Goal: Ask a question: Seek information or help from site administrators or community

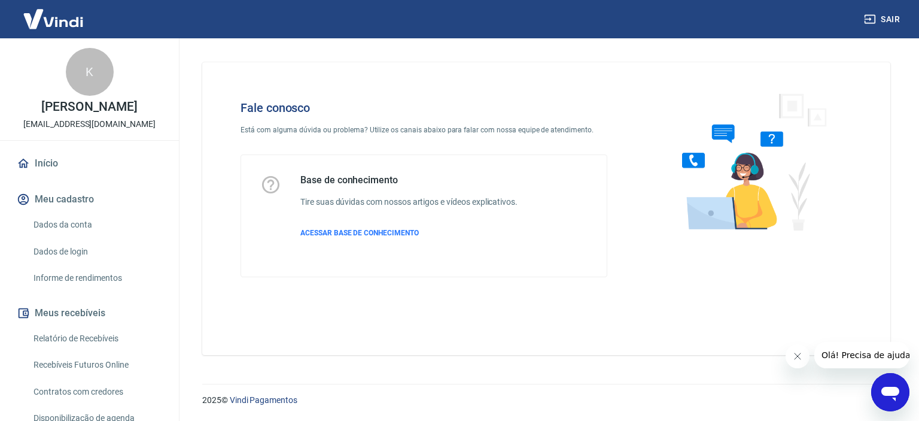
click at [890, 386] on icon "Abrir janela de mensagens" at bounding box center [890, 393] width 18 height 14
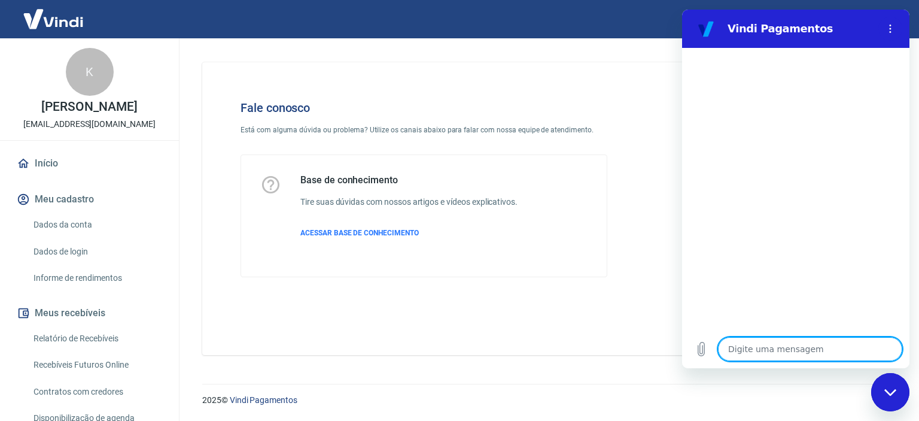
click at [751, 349] on textarea at bounding box center [810, 349] width 184 height 24
type textarea "o"
type textarea "x"
type textarea "ol"
type textarea "x"
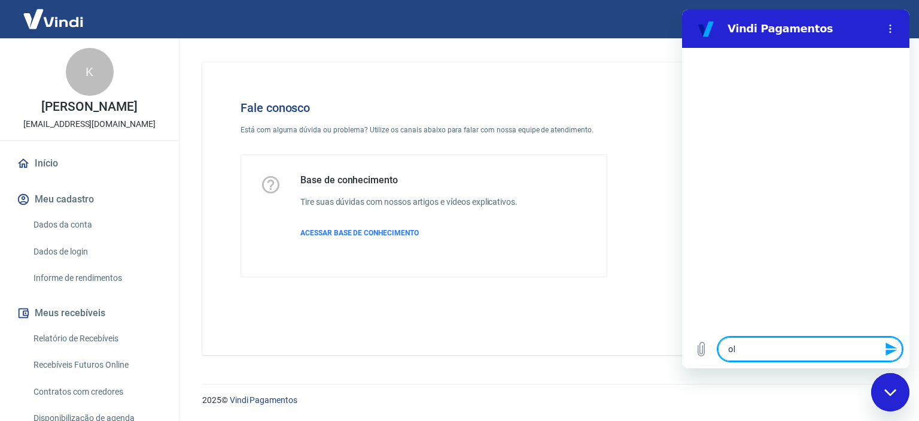
type textarea "ola"
type textarea "x"
type textarea "ol"
type textarea "x"
type textarea "o"
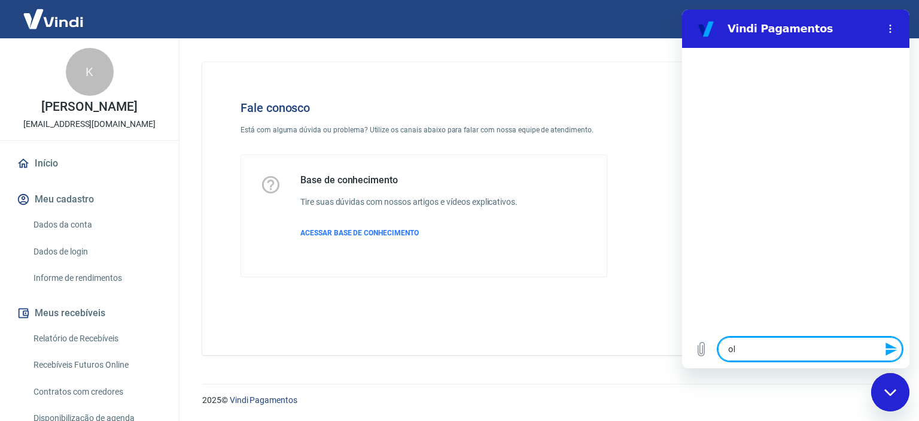
type textarea "x"
type textarea "O"
type textarea "x"
type textarea "Ol"
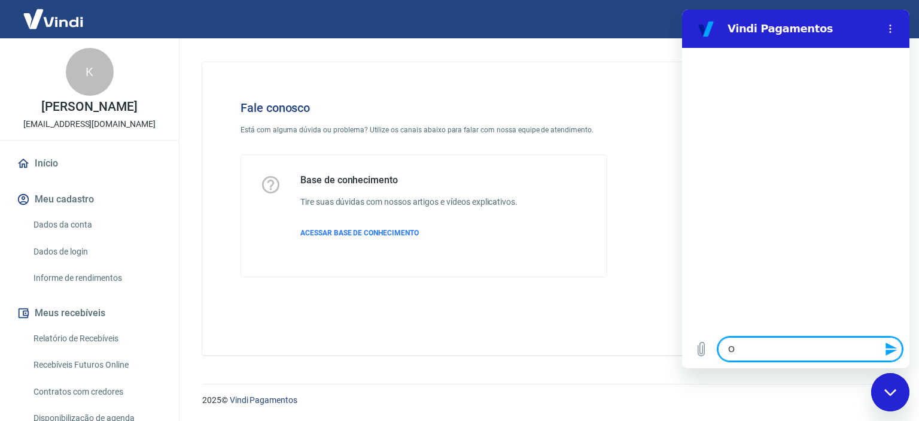
type textarea "x"
type textarea "Olá"
type textarea "x"
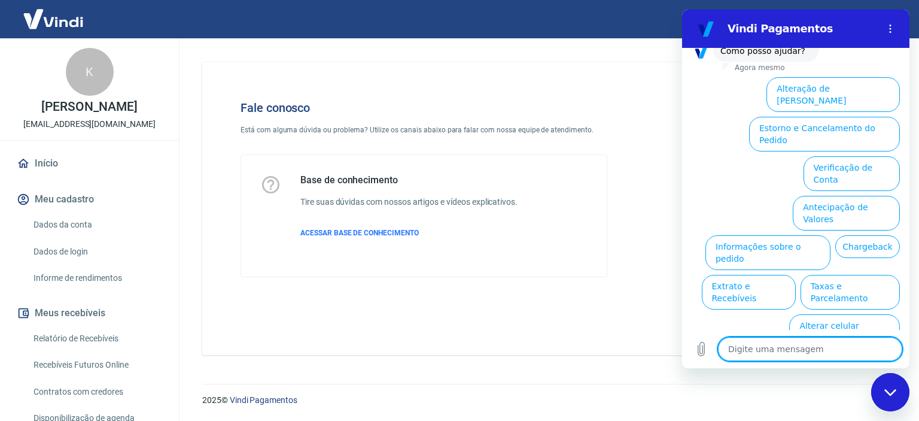
scroll to position [98, 0]
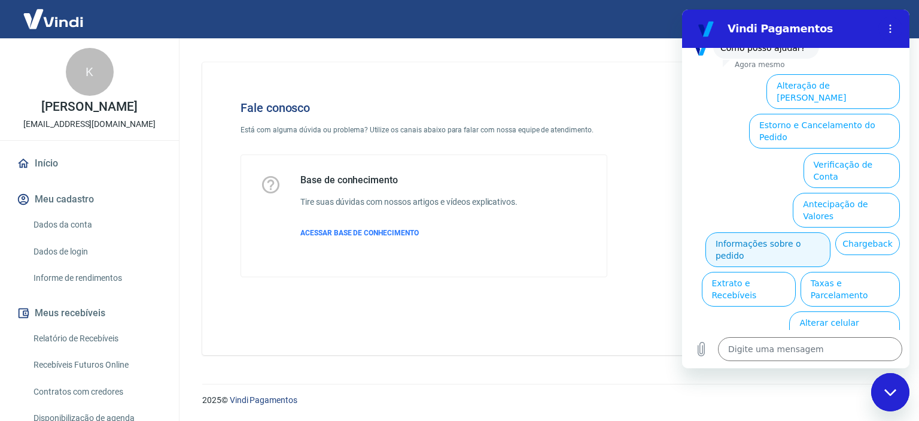
click at [765, 232] on button "Informações sobre o pedido" at bounding box center [767, 249] width 125 height 35
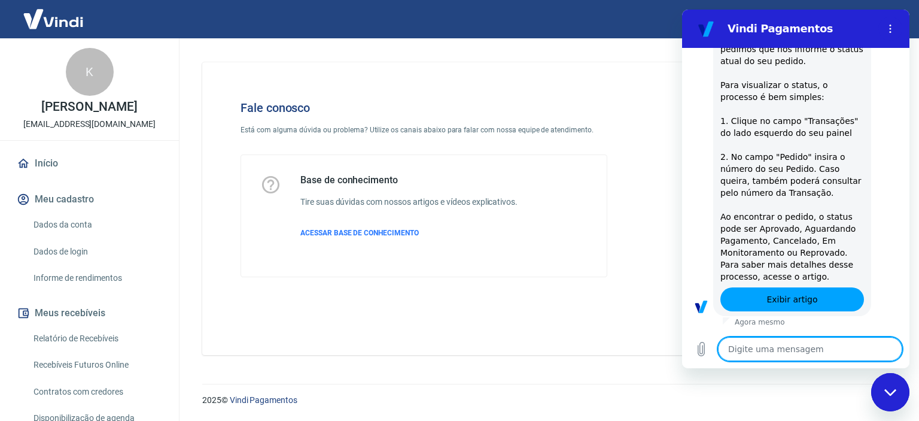
click at [750, 351] on textarea at bounding box center [810, 349] width 184 height 24
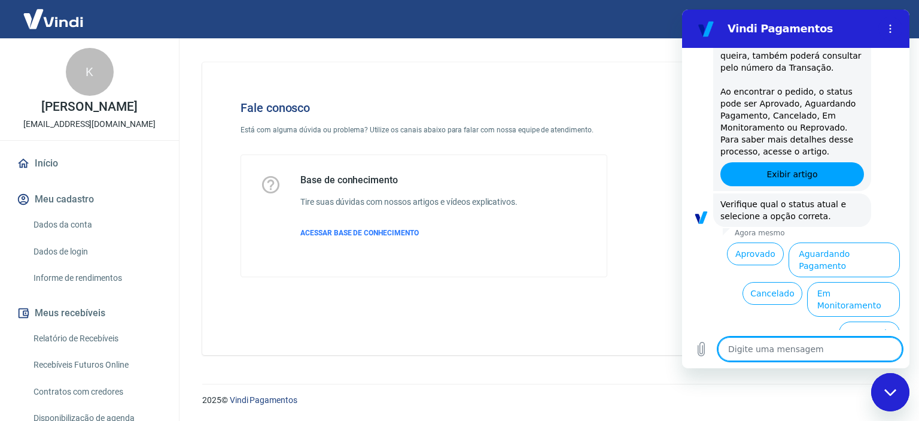
scroll to position [305, 0]
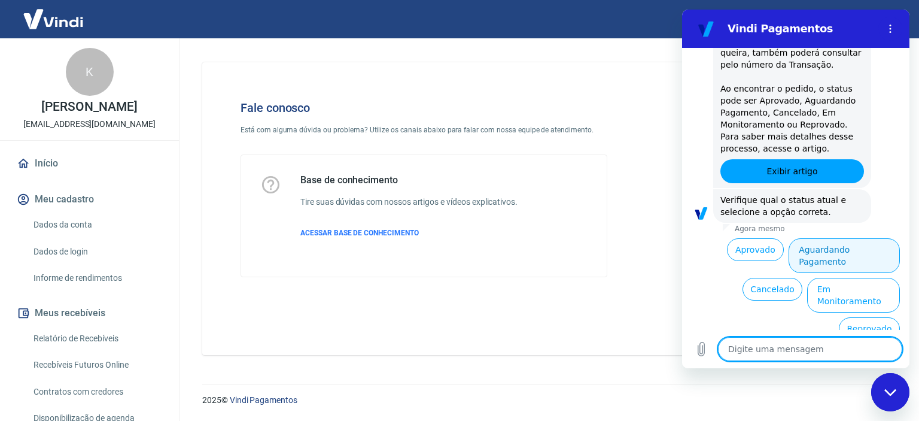
click at [863, 257] on button "Aguardando Pagamento" at bounding box center [843, 255] width 111 height 35
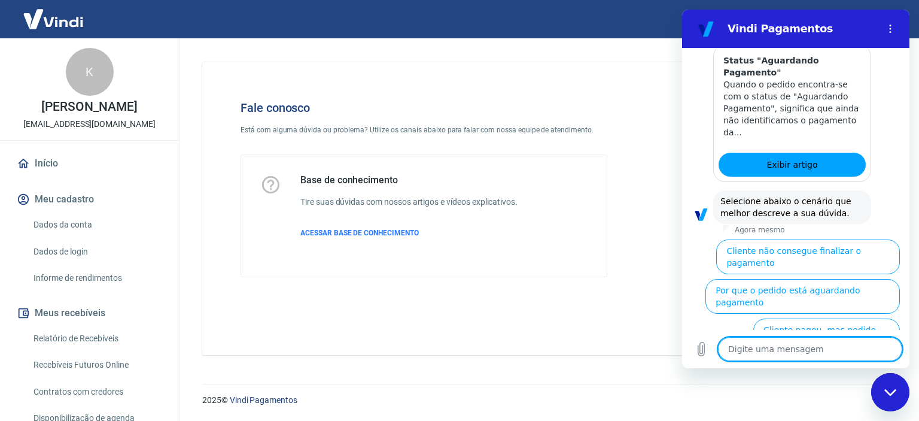
scroll to position [644, 0]
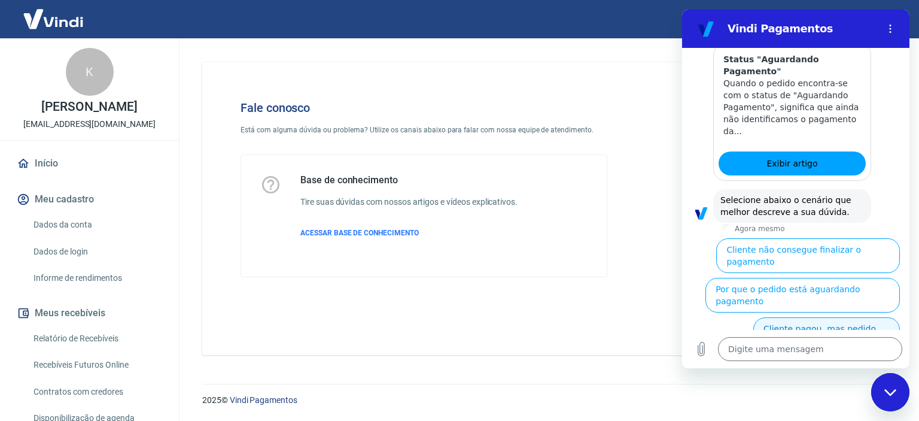
click at [812, 317] on button "Cliente pagou, mas pedido consta 'Aguardando Pagamento'" at bounding box center [826, 340] width 147 height 47
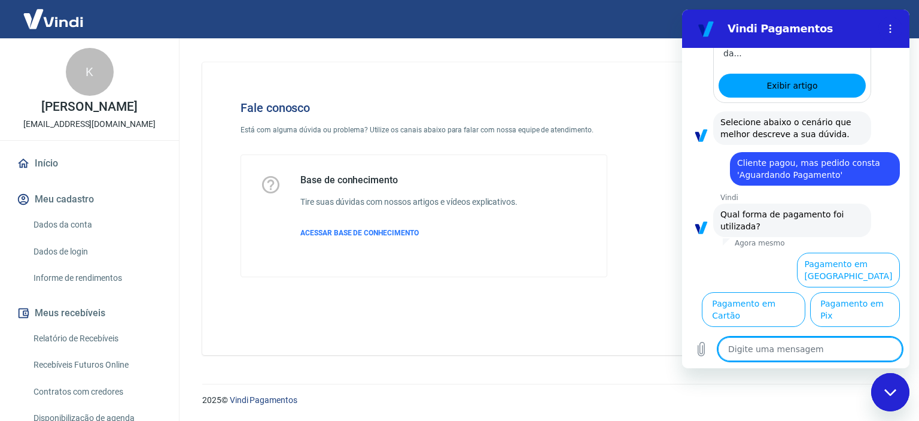
scroll to position [724, 0]
click at [860, 310] on button "Pagamento em Pix" at bounding box center [855, 309] width 90 height 35
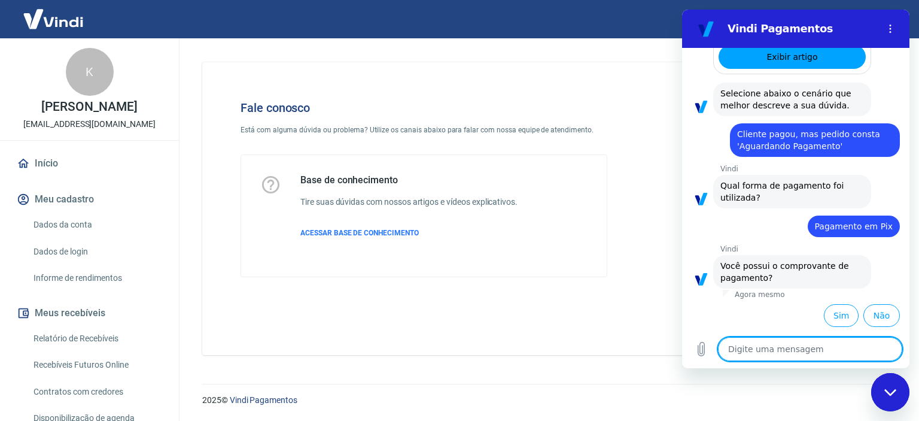
scroll to position [749, 0]
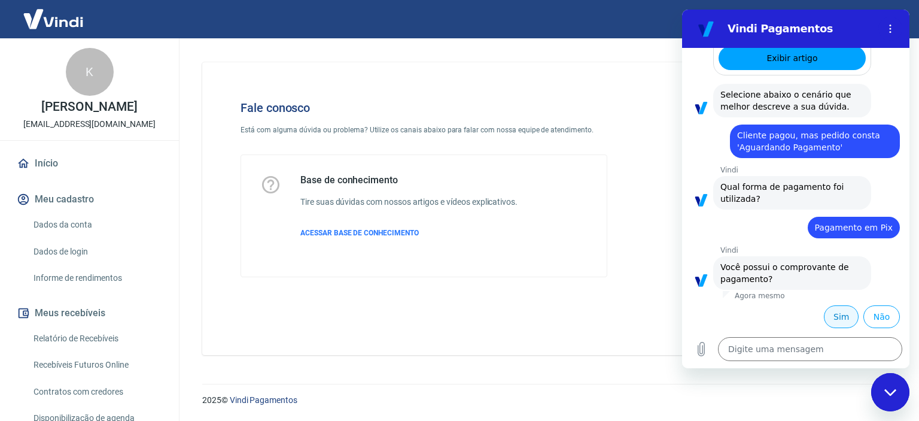
click at [828, 317] on button "Sim" at bounding box center [841, 316] width 35 height 23
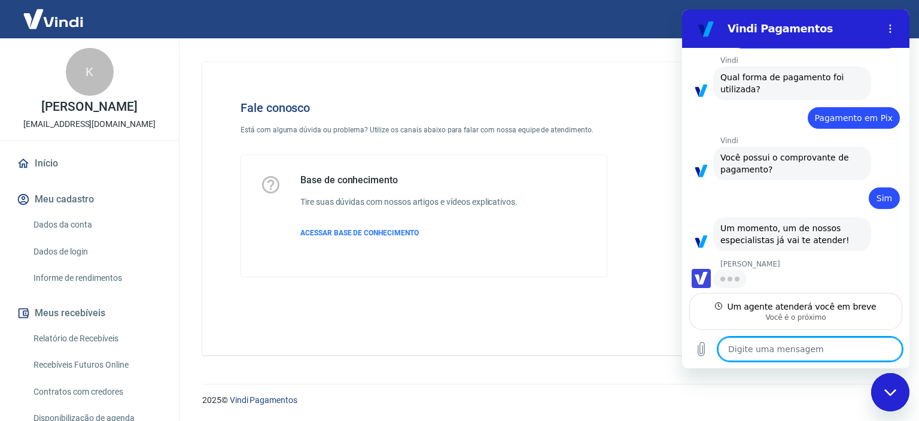
scroll to position [857, 0]
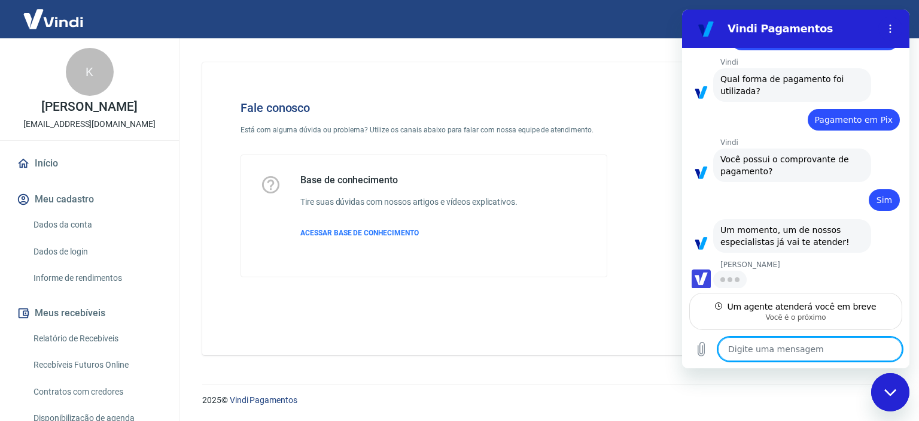
click at [773, 353] on textarea at bounding box center [810, 349] width 184 height 24
type textarea "x"
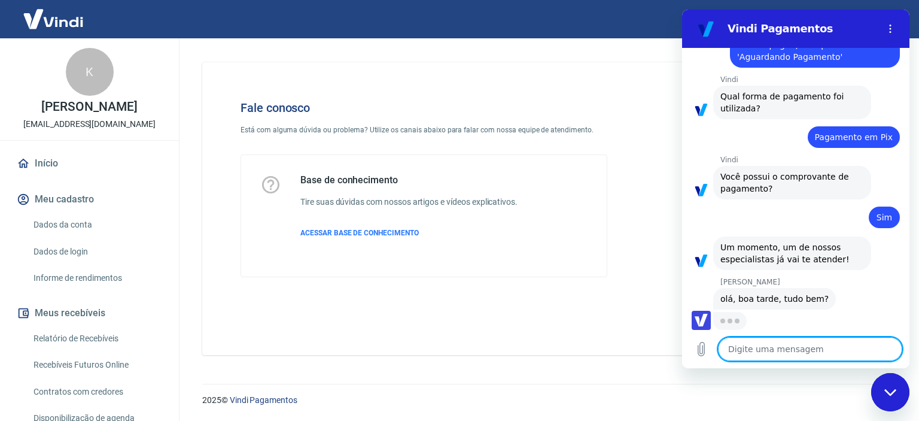
scroll to position [838, 0]
type textarea "B"
type textarea "x"
type textarea "Bo"
type textarea "x"
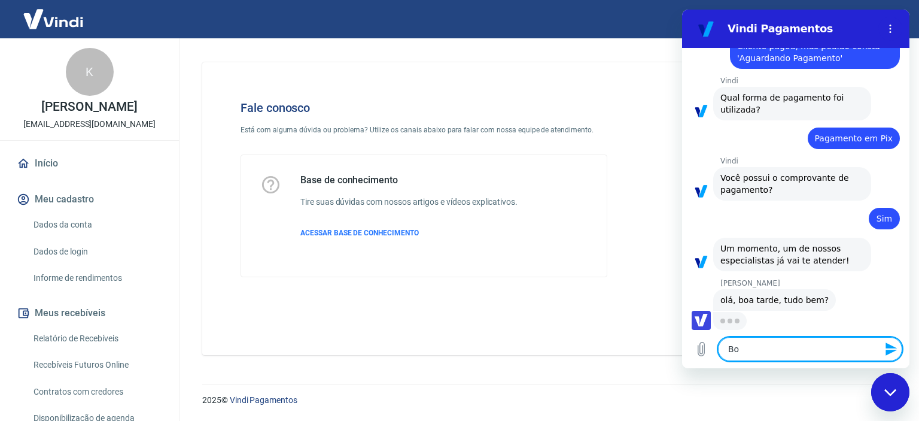
type textarea "Boa"
type textarea "x"
type textarea "Boa"
type textarea "x"
type textarea "Boa t"
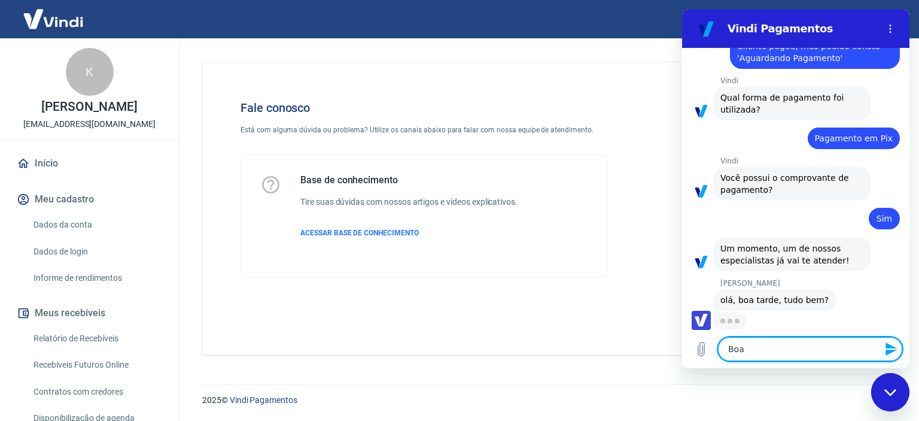
type textarea "x"
type textarea "Boa ta"
type textarea "x"
type textarea "Boa tar"
type textarea "x"
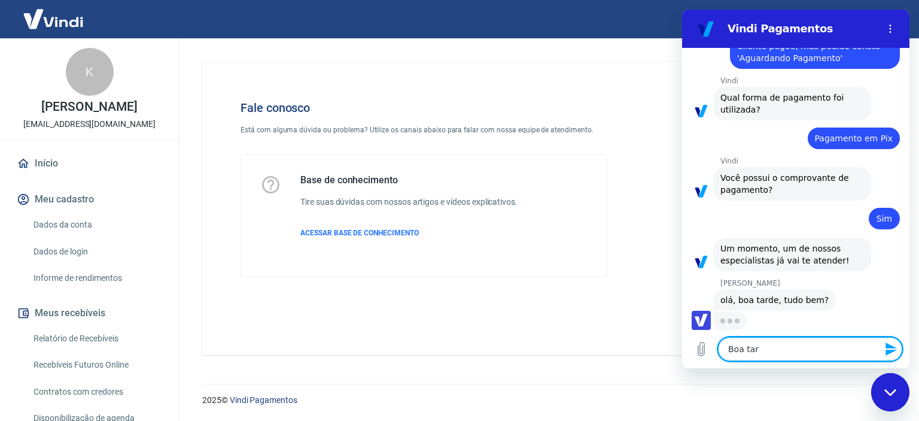
type textarea "Boa tard"
type textarea "x"
type textarea "Boa tarde"
type textarea "x"
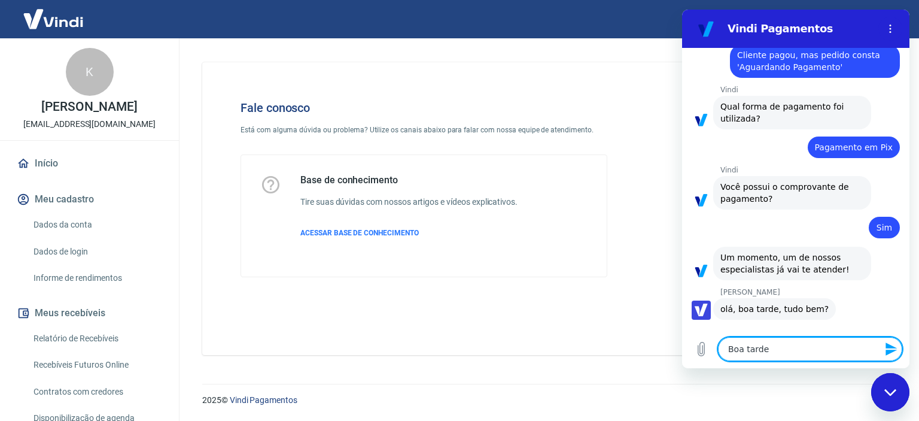
type textarea "Boa tarde."
type textarea "x"
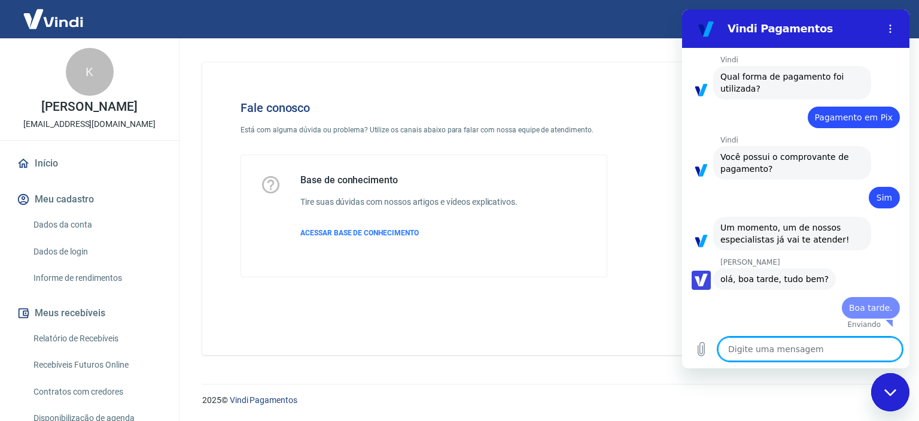
type textarea "x"
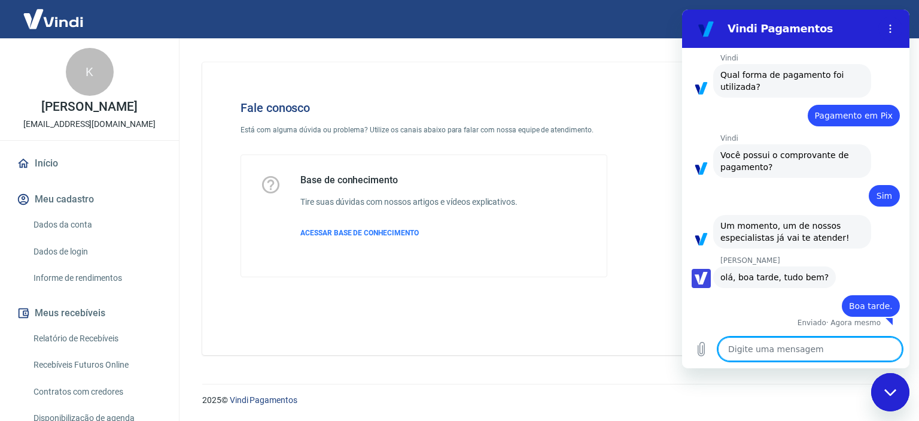
click at [773, 353] on textarea at bounding box center [810, 349] width 184 height 24
type textarea "o"
type textarea "x"
type textarea "o"
type textarea "x"
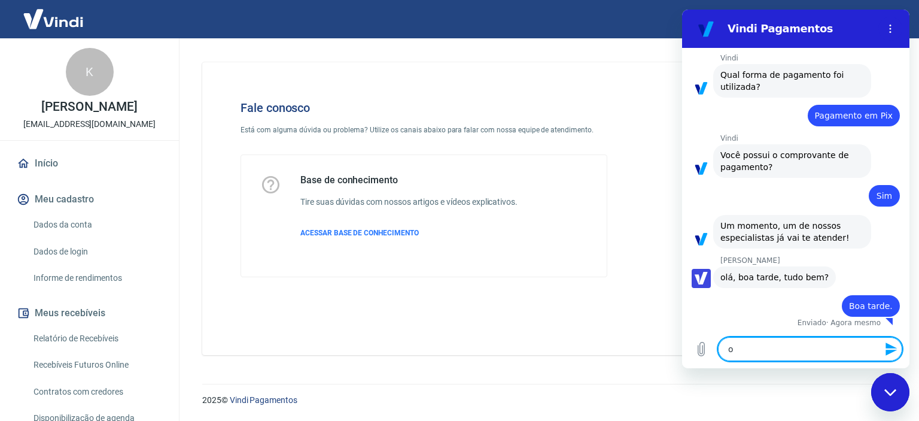
type textarea "o p"
type textarea "x"
type textarea "o pe"
type textarea "x"
type textarea "o ped"
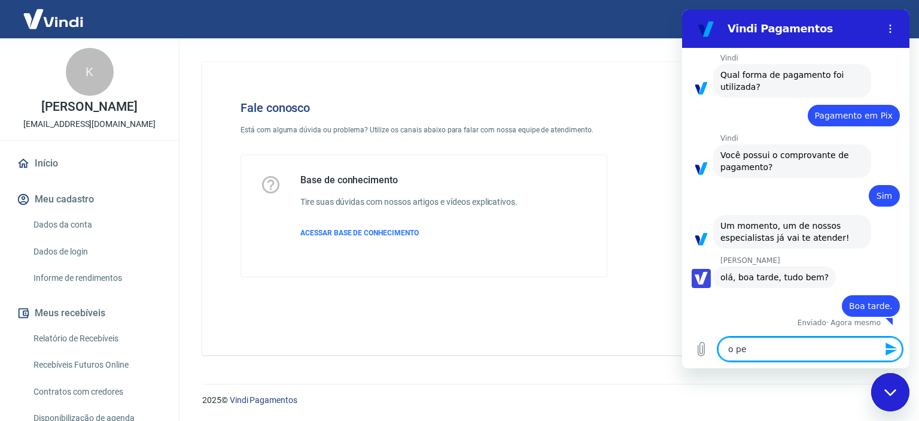
type textarea "x"
type textarea "o pedi"
type textarea "x"
type textarea "o pedid"
type textarea "x"
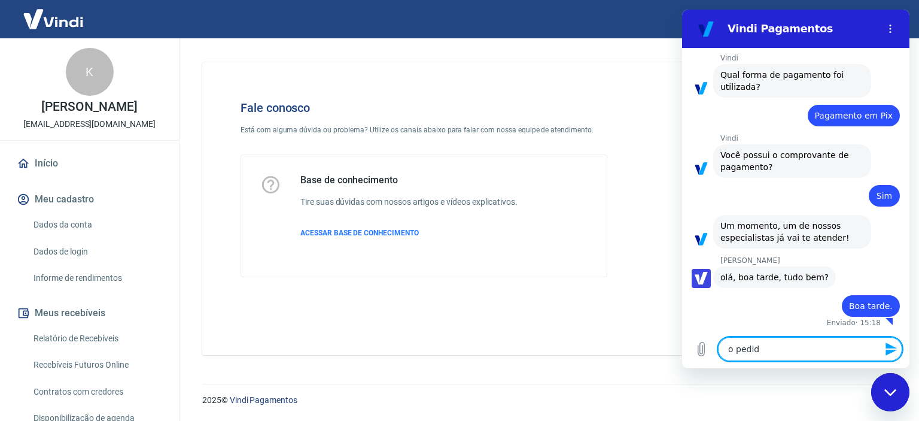
type textarea "o pedido"
type textarea "x"
type textarea "o pedido"
type textarea "x"
type textarea "o pedido n"
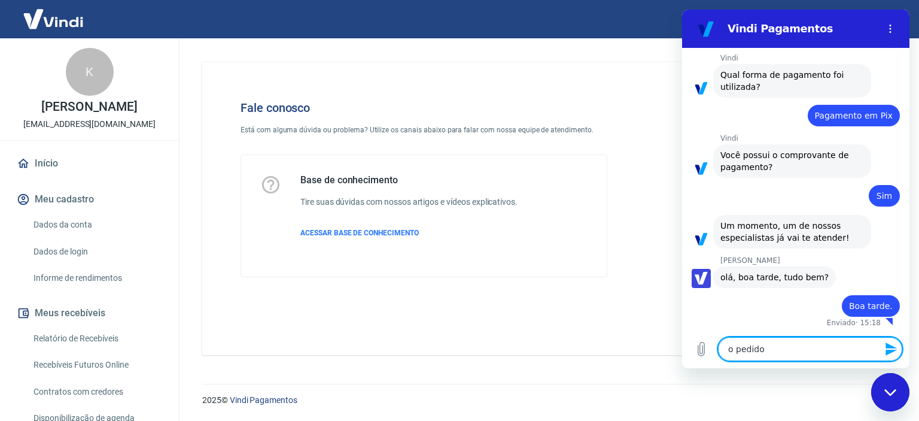
type textarea "x"
type textarea "o pedido nu"
type textarea "x"
type textarea "o pedido num"
type textarea "x"
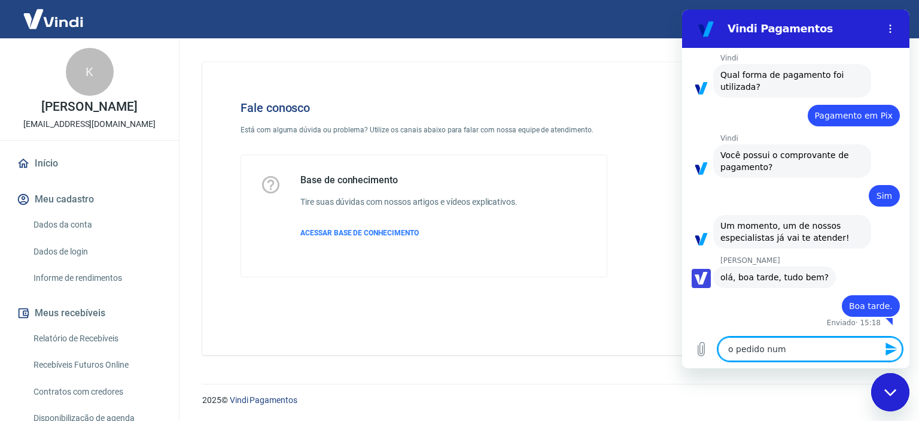
type textarea "o pedido nume"
type textarea "x"
type textarea "o pedido numer"
type textarea "x"
type textarea "o pedido numero"
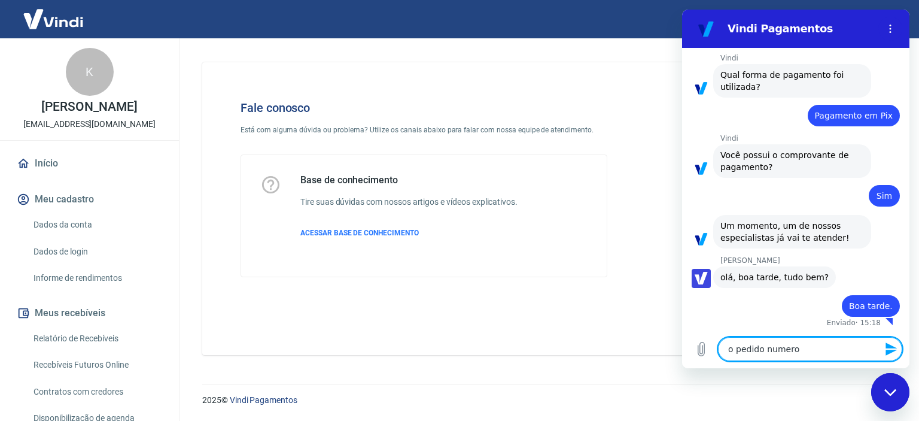
type textarea "x"
type textarea "o pedido numero"
type textarea "x"
type textarea "o pedido numero 6"
type textarea "x"
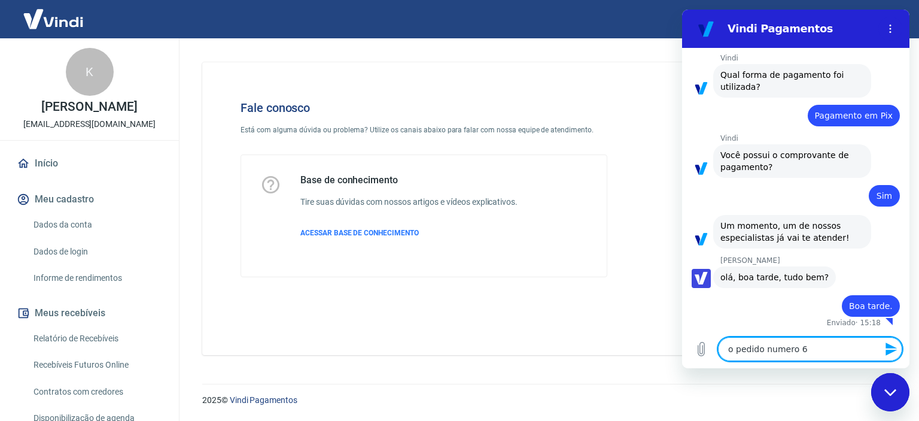
type textarea "o pedido numero 65"
type textarea "x"
type textarea "o pedido numero 658"
type textarea "x"
type textarea "o pedido numero 6586"
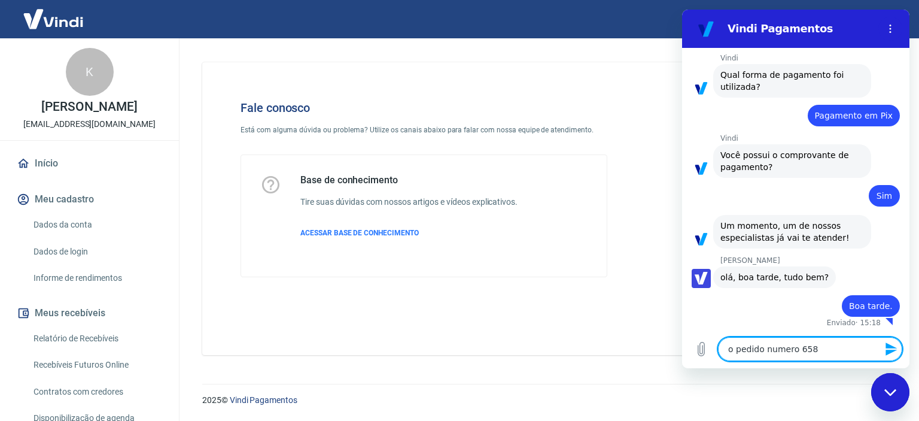
type textarea "x"
type textarea "o pedido numero 6586,"
type textarea "x"
type textarea "o pedido numero 6586,"
type textarea "x"
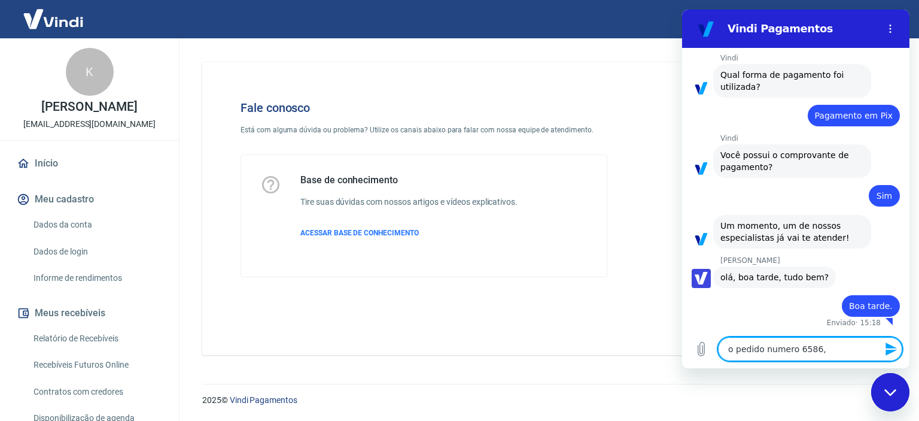
type textarea "o pedido numero 6586, f"
type textarea "x"
type textarea "o pedido numero 6586, fop"
type textarea "x"
type textarea "o pedido numero 6586, fo"
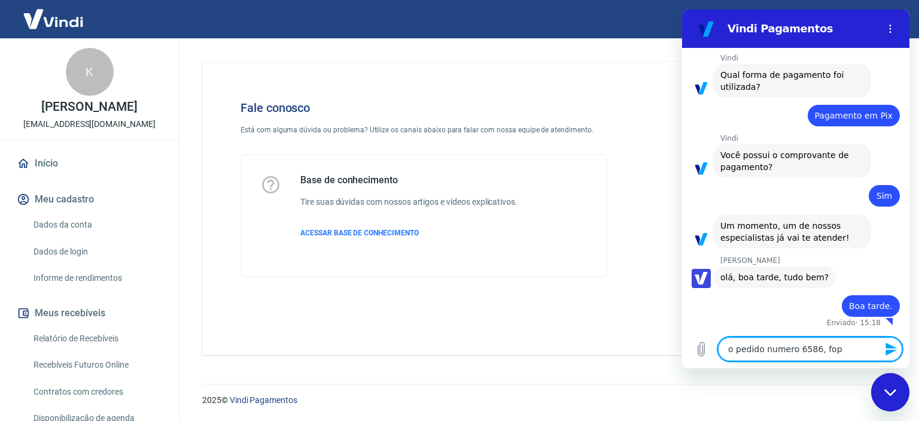
type textarea "x"
type textarea "o pedido numero 6586, foi"
type textarea "x"
type textarea "o pedido numero 6586, foi"
type textarea "x"
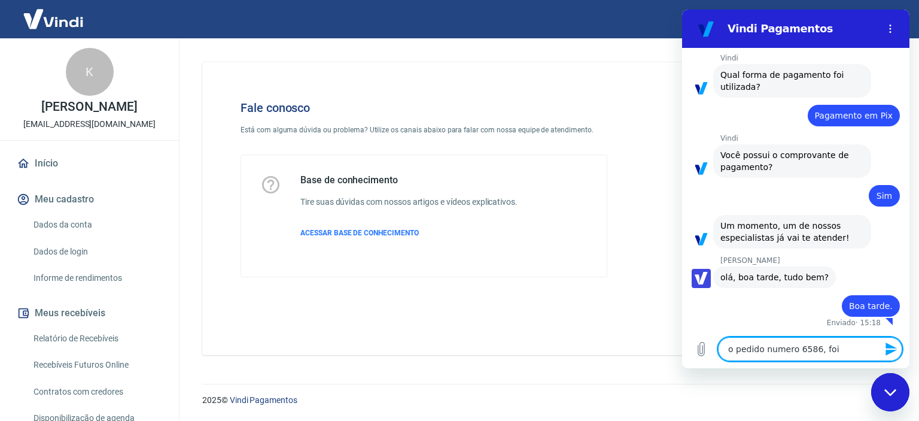
type textarea "o pedido numero 6586, foi f"
type textarea "x"
type textarea "o pedido numero 6586, foi fe"
type textarea "x"
type textarea "o pedido numero 6586, foi fei"
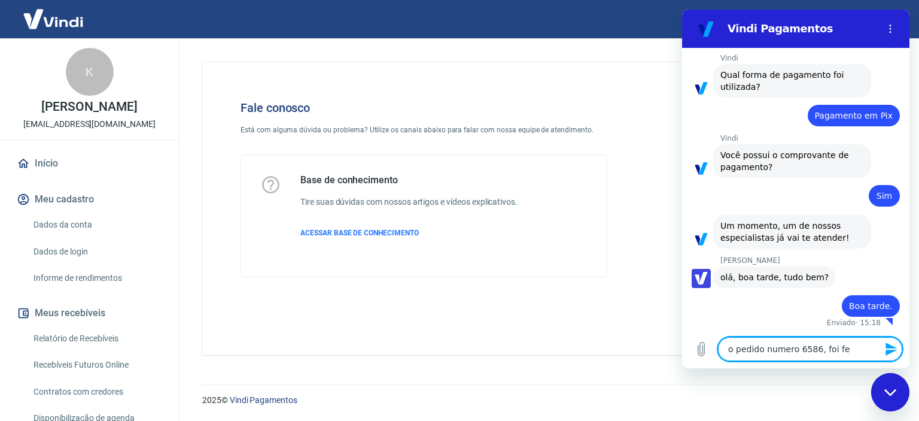
type textarea "x"
type textarea "o pedido numero 6586, foi feit"
type textarea "x"
type textarea "o pedido numero 6586, foi feito"
type textarea "x"
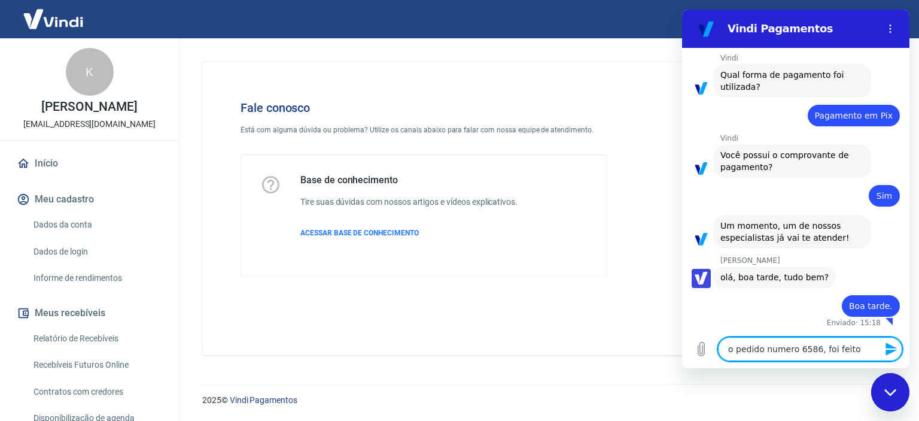
type textarea "o pedido numero 6586, foi feito"
type textarea "x"
type textarea "o pedido numero 6586, foi feito a"
type textarea "x"
type textarea "o pedido numero 6586, foi feito as"
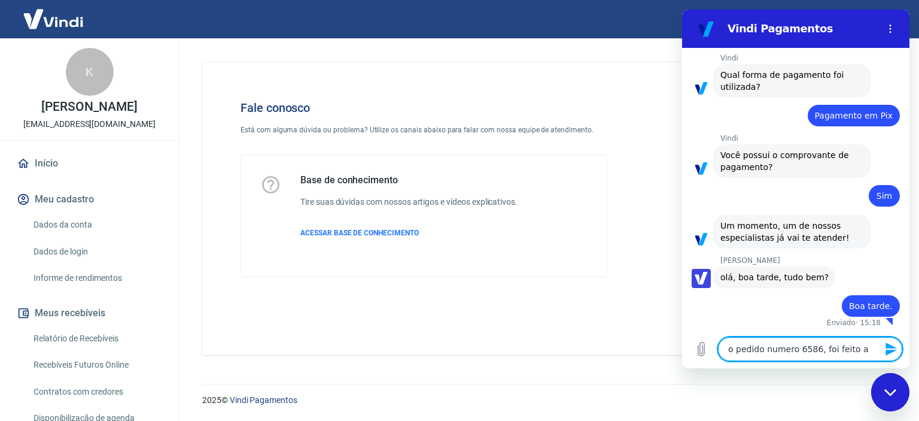
type textarea "x"
type textarea "o pedido numero 6586, foi feito as"
type textarea "x"
type textarea "o pedido numero 6586, foi feito as"
type textarea "x"
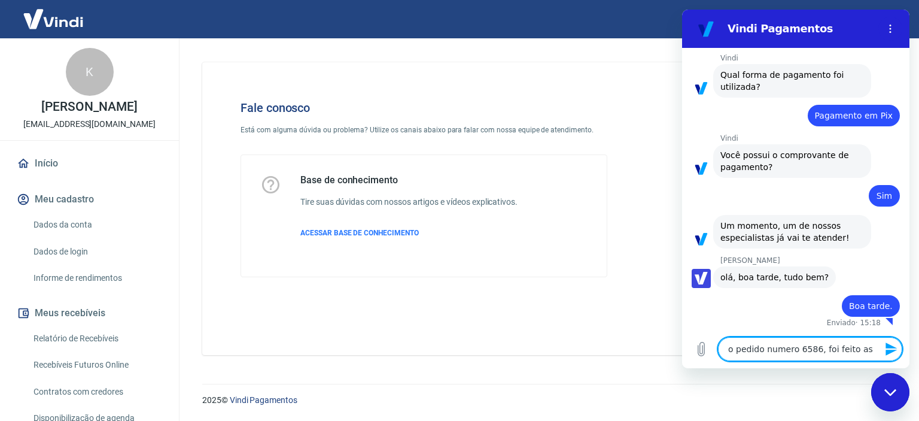
type textarea "o pedido numero 6586, foi feito as 1"
type textarea "x"
type textarea "o pedido numero 6586, foi feito as 14"
type textarea "x"
type textarea "o pedido numero 6586, foi feito as 14h"
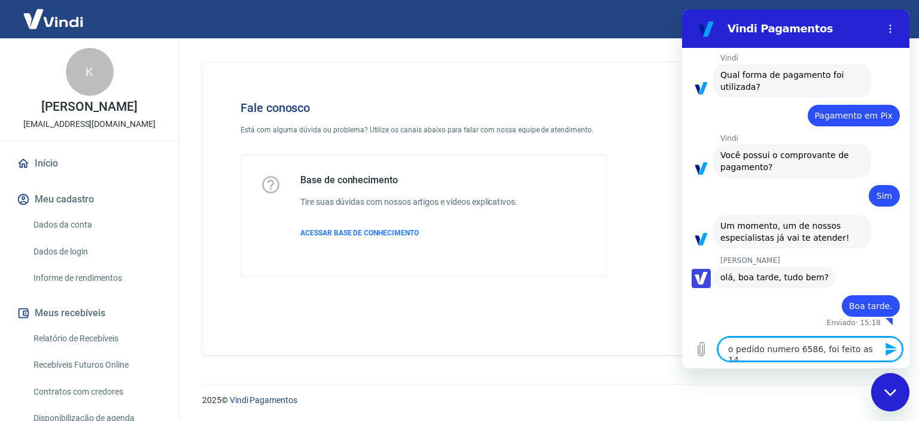
type textarea "x"
type textarea "o pedido numero 6586, foi feito as 14h2"
type textarea "x"
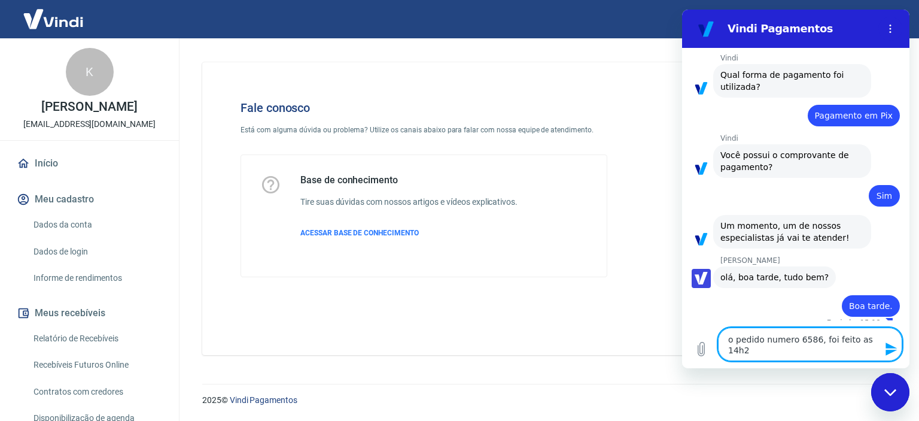
type textarea "o pedido numero 6586, foi feito as 14h22"
type textarea "x"
type textarea "o pedido numero 6586, foi feito as 14h22"
type textarea "x"
type textarea "o pedido numero 6586, foi feito as 14h22 e"
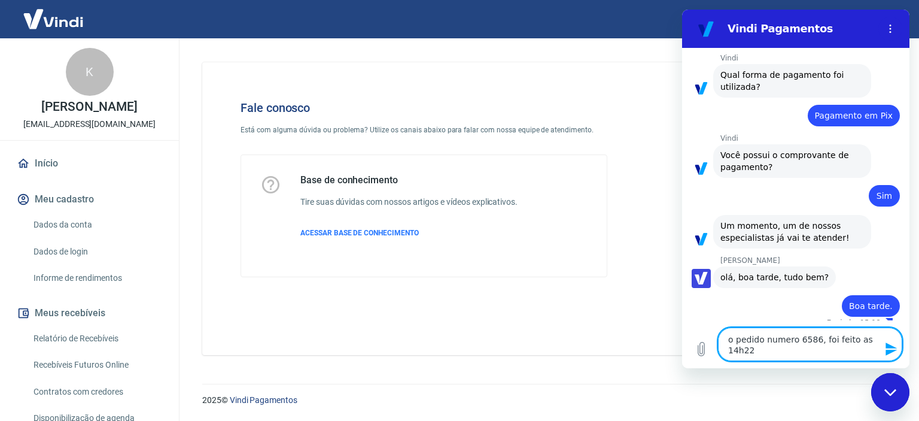
type textarea "x"
type textarea "o pedido numero 6586, foi feito as 14h22 e"
type textarea "x"
type textarea "o pedido numero 6586, foi feito as 14h22 e f"
type textarea "x"
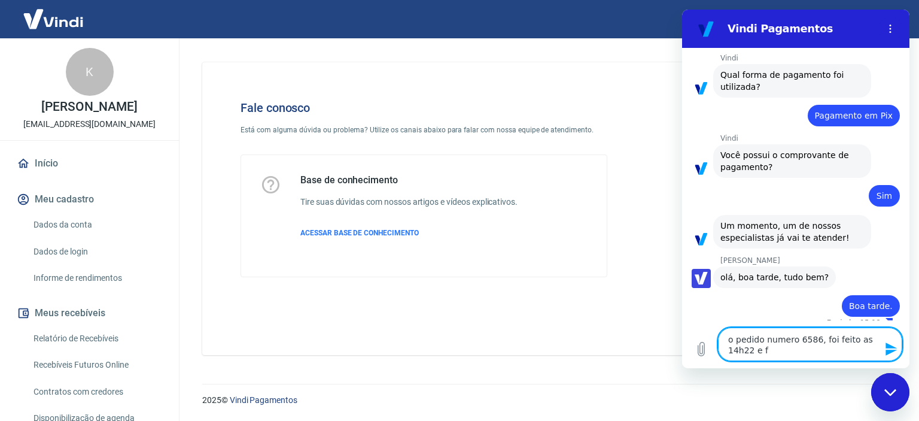
type textarea "o pedido numero 6586, foi feito as 14h22 e fo"
type textarea "x"
type textarea "o pedido numero 6586, foi feito as 14h22 e foi"
type textarea "x"
type textarea "o pedido numero 6586, foi feito as 14h22 e foi"
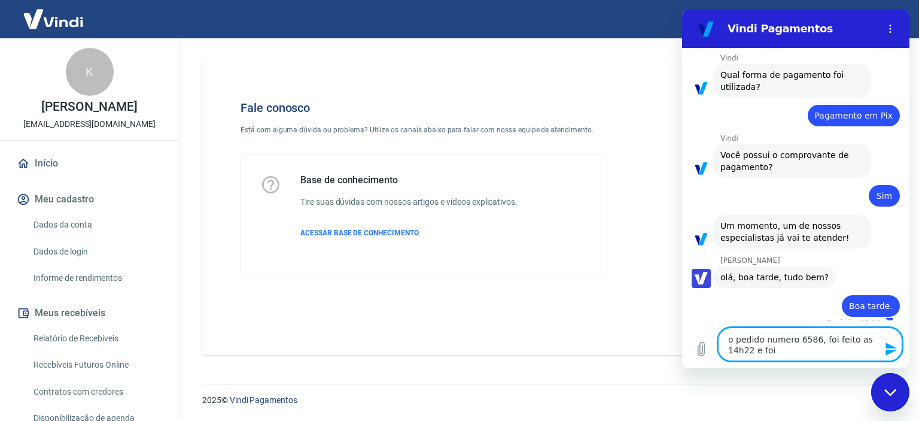
type textarea "x"
type textarea "o pedido numero 6586, foi feito as 14h22 e foi p"
type textarea "x"
type textarea "o pedido numero 6586, foi feito as 14h22 e foi pa"
type textarea "x"
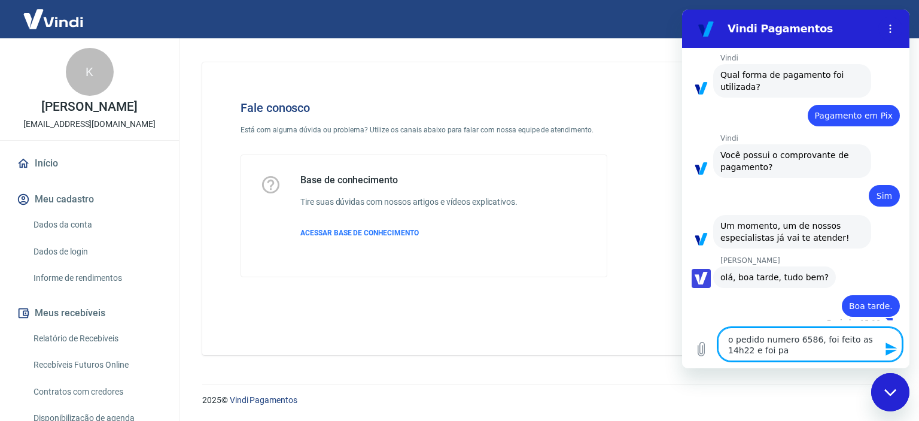
type textarea "o pedido numero 6586, foi feito as 14h22 e foi pag"
type textarea "x"
type textarea "o pedido numero 6586, foi feito as 14h22 e foi pago"
type textarea "x"
type textarea "o pedido numero 6586, foi feito as 14h22 e foi pago"
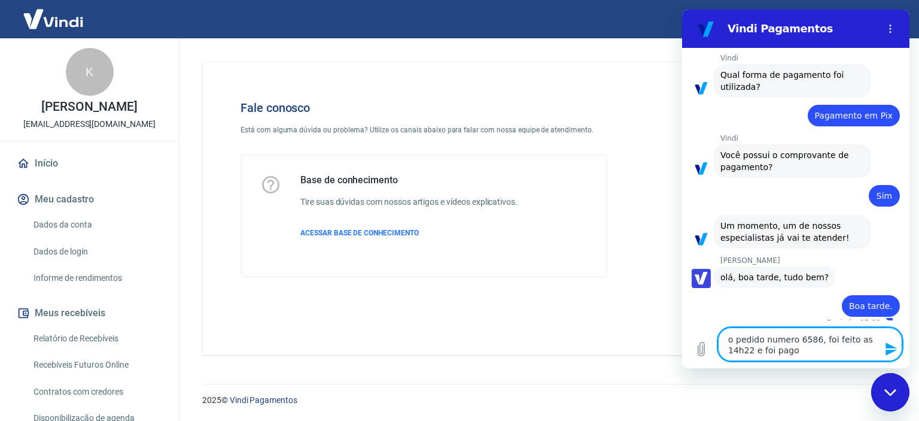
type textarea "x"
type textarea "o pedido numero 6586, foi feito as 14h22 e foi pago l"
type textarea "x"
type textarea "o pedido numero 6586, foi feito as 14h22 e foi pago lo"
type textarea "x"
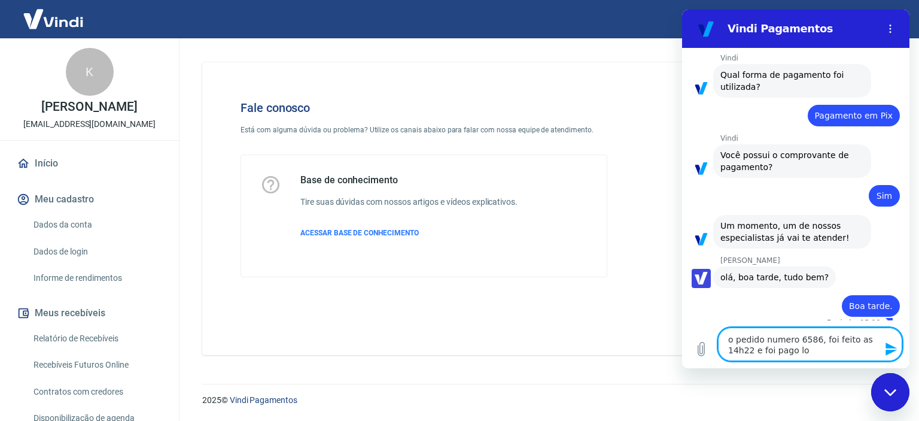
type textarea "o pedido numero 6586, foi feito as 14h22 e foi pago log"
type textarea "x"
type textarea "o pedido numero 6586, foi feito as 14h22 e foi pago logo"
type textarea "x"
type textarea "o pedido numero 6586, foi feito as 14h22 e foi pago logo"
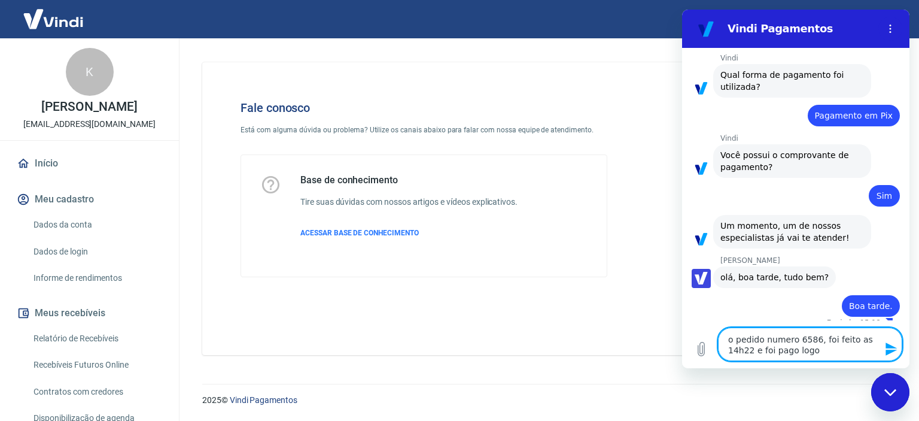
type textarea "x"
type textarea "o pedido numero 6586, foi feito as 14h22 e foi pago logo e"
type textarea "x"
type textarea "o pedido numero 6586, foi feito as 14h22 e foi pago logo em"
type textarea "x"
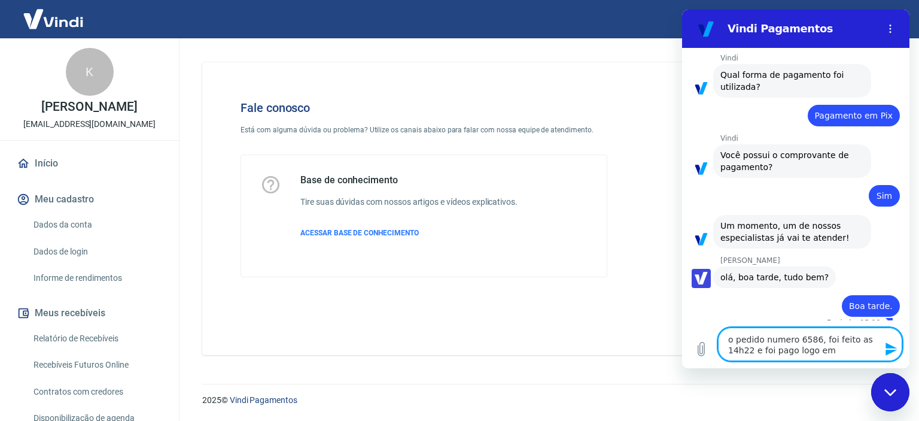
type textarea "o pedido numero 6586, foi feito as 14h22 e foi pago logo em"
type textarea "x"
type textarea "o pedido numero 6586, foi feito as 14h22 e foi pago logo em s"
type textarea "x"
type textarea "o pedido numero 6586, foi feito as 14h22 e foi pago logo em se"
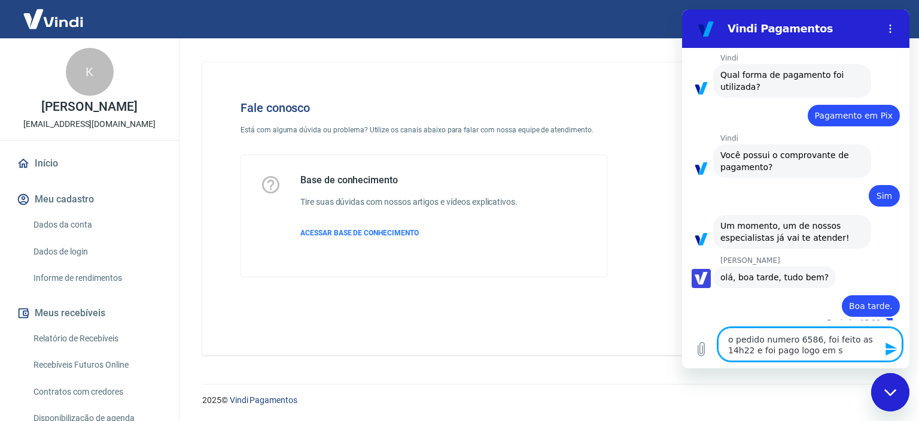
type textarea "x"
type textarea "o pedido numero 6586, foi feito as 14h22 e foi pago logo em seg"
type textarea "x"
type textarea "o pedido numero 6586, foi feito as 14h22 e foi pago logo em [GEOGRAPHIC_DATA]"
type textarea "x"
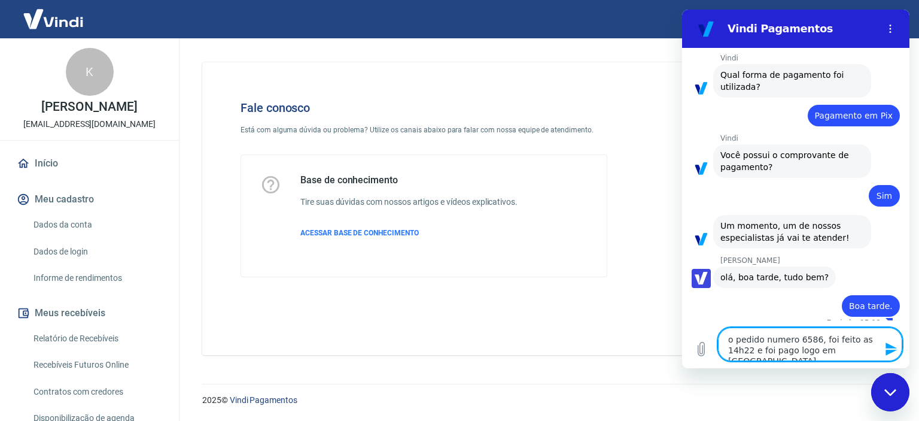
type textarea "o pedido numero 6586, foi feito as 14h22 e [DEMOGRAPHIC_DATA] pago logo em segui"
type textarea "x"
type textarea "o pedido numero 6586, foi feito as 14h22 e foi pago logo em seguid"
type textarea "x"
type textarea "o pedido numero 6586, foi feito as 14h22 e foi pago logo em seguida"
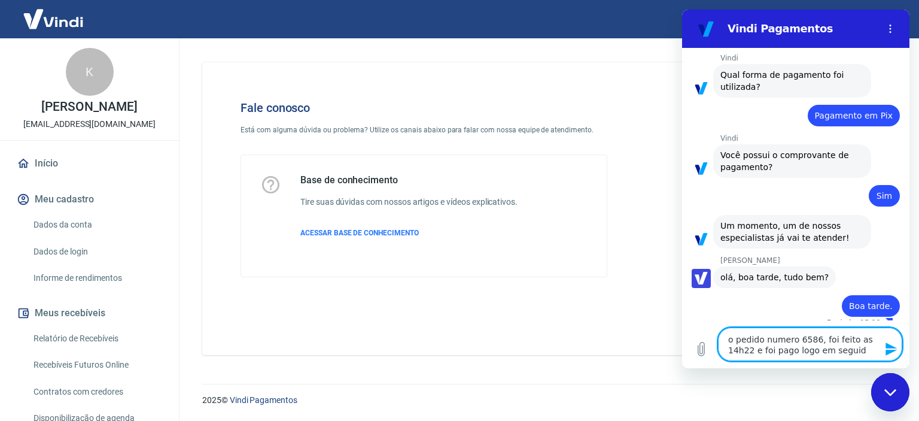
type textarea "x"
type textarea "o pedido numero 6586, foi feito as 14h22 e foi pago logo em seguida."
type textarea "x"
type textarea "o pedido numero 6586, foi feito as 14h22 e foi pago logo em seguida."
type textarea "x"
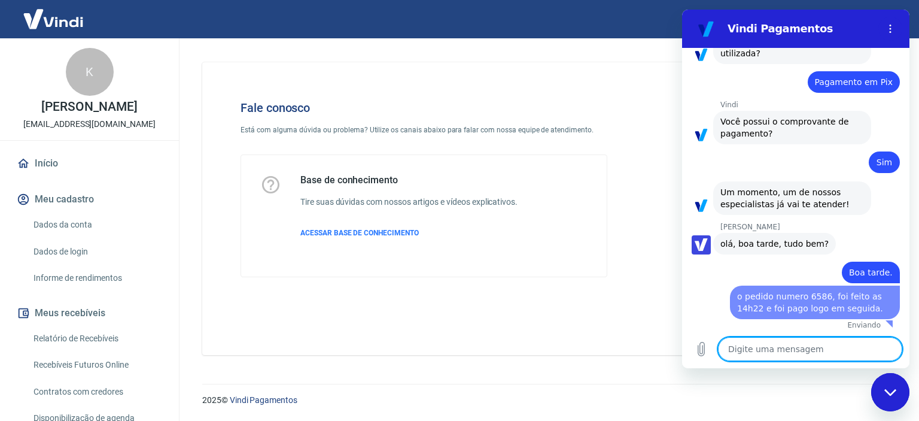
type textarea "x"
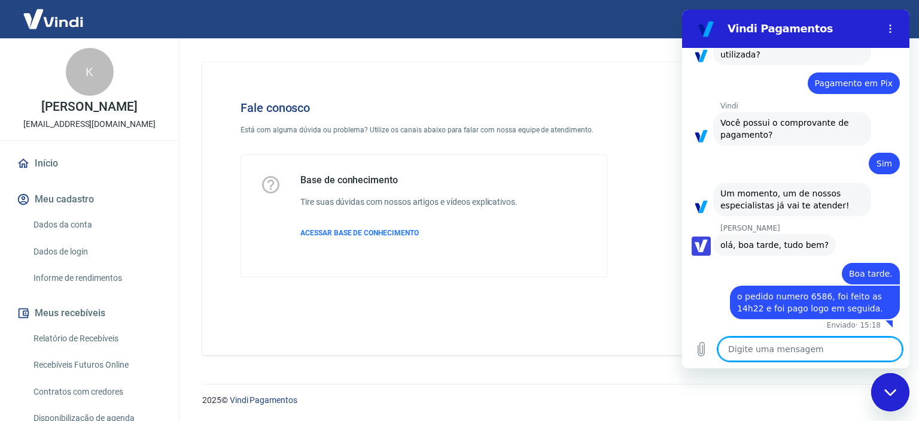
type textarea "a"
type textarea "x"
type textarea "at"
type textarea "x"
type textarea "ate"
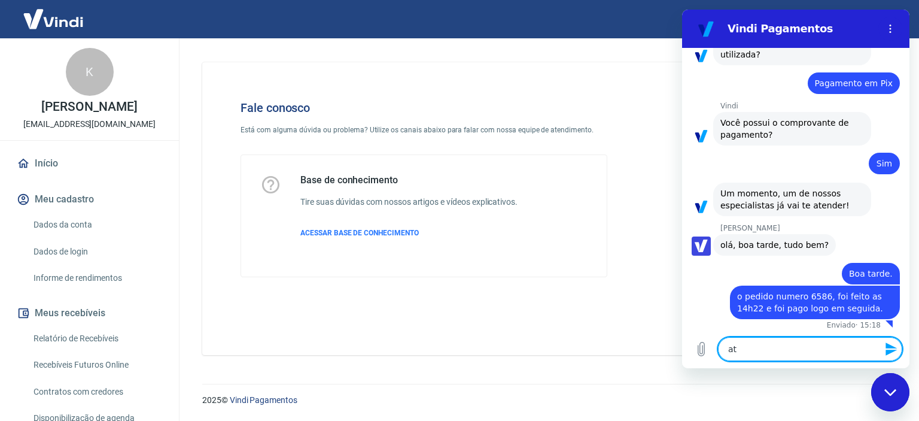
type textarea "x"
type textarea "ate"
type textarea "x"
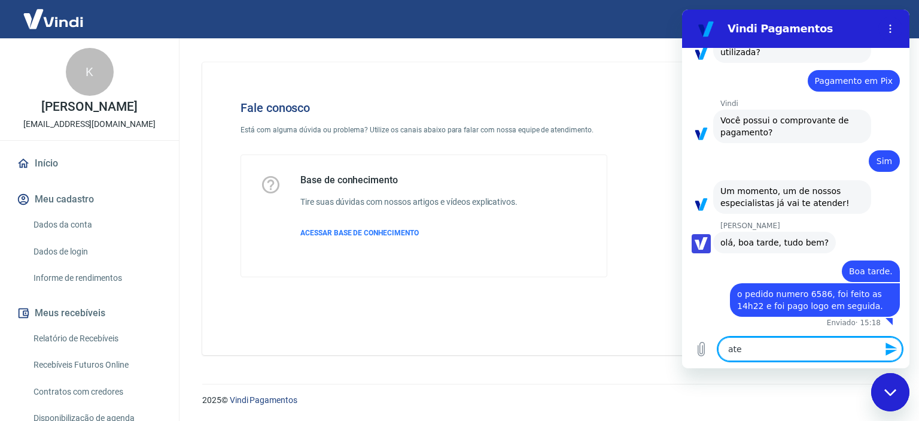
type textarea "ate o"
type textarea "x"
type textarea "ate o"
type textarea "x"
type textarea "ate o m"
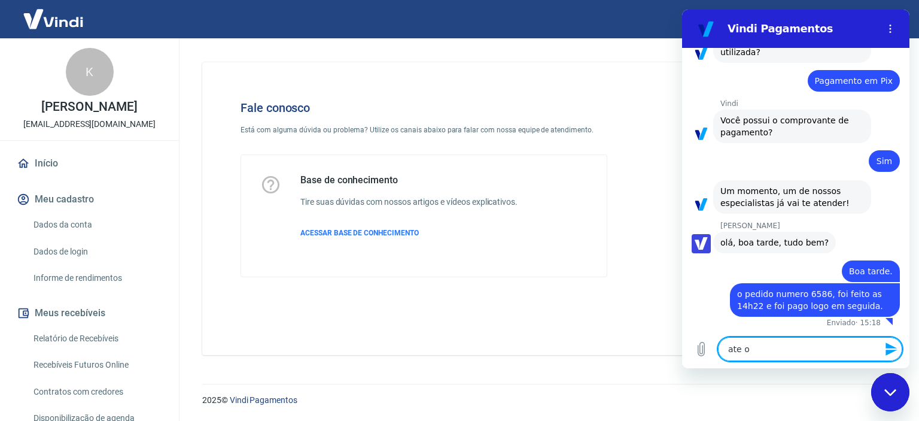
type textarea "x"
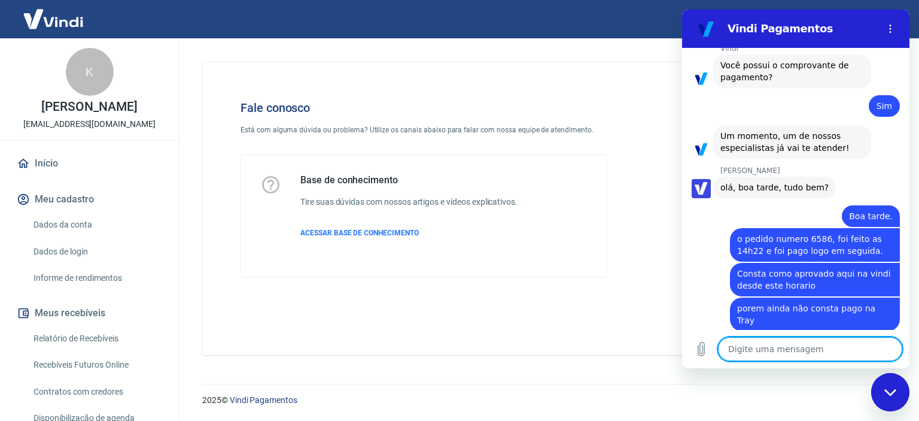
scroll to position [953, 0]
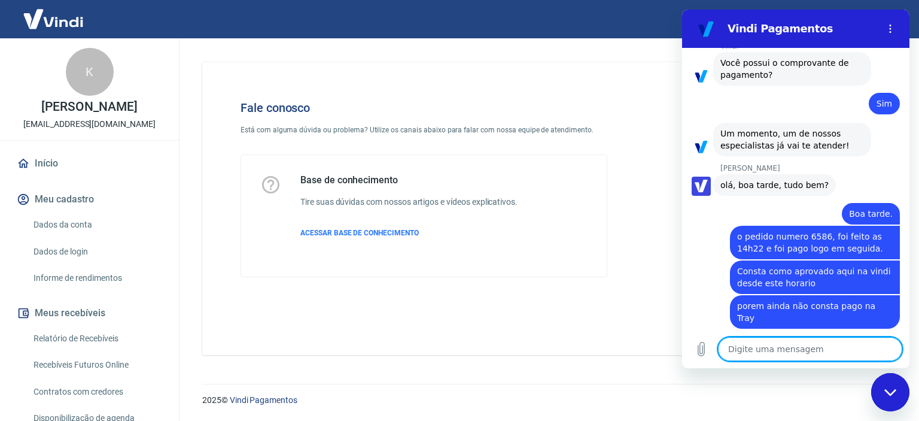
click at [808, 349] on textarea at bounding box center [810, 349] width 184 height 24
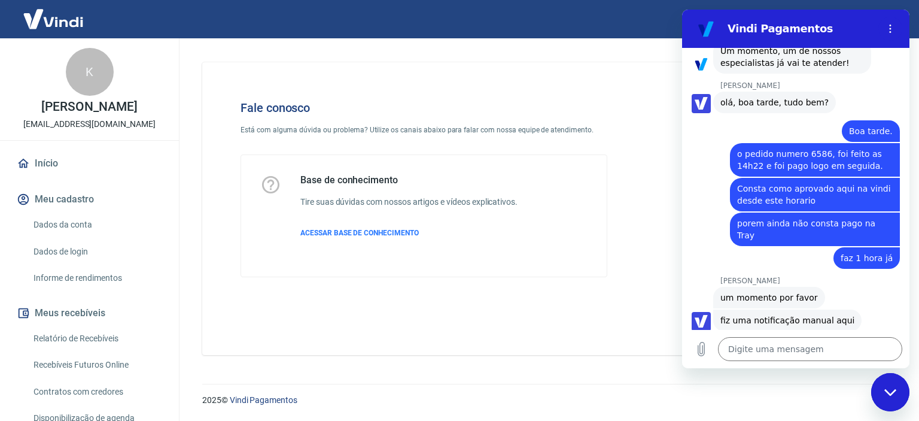
scroll to position [1038, 0]
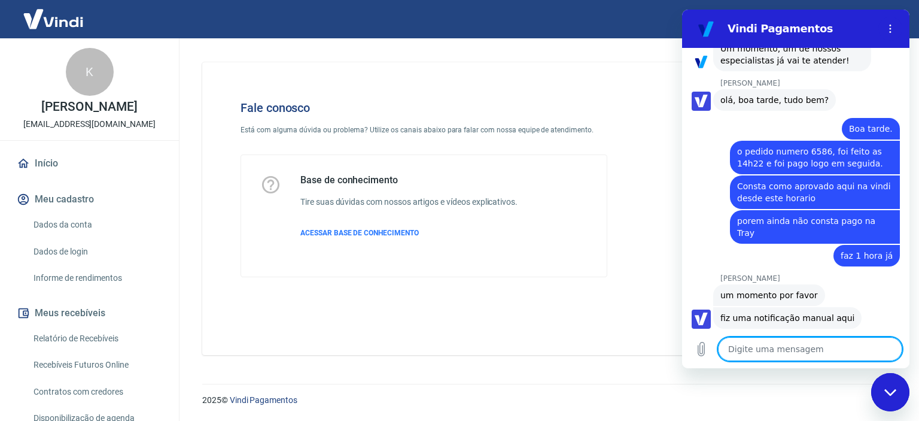
click at [799, 346] on textarea at bounding box center [810, 349] width 184 height 24
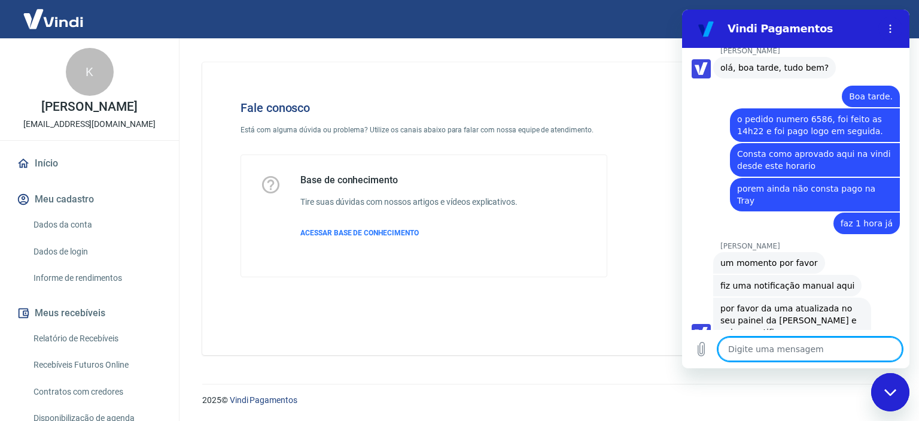
scroll to position [1073, 0]
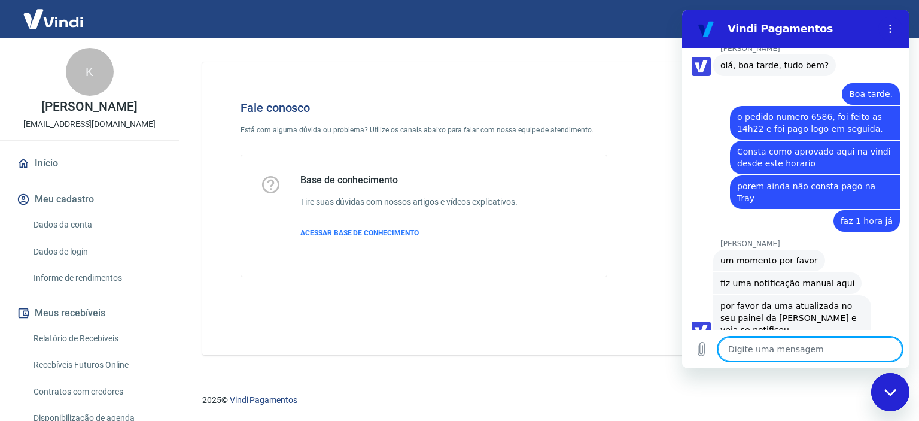
click at [757, 352] on textarea at bounding box center [810, 349] width 184 height 24
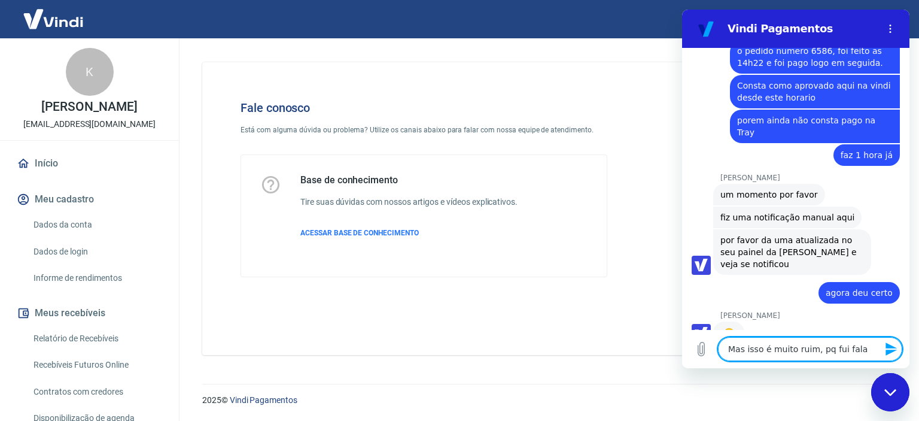
scroll to position [1141, 0]
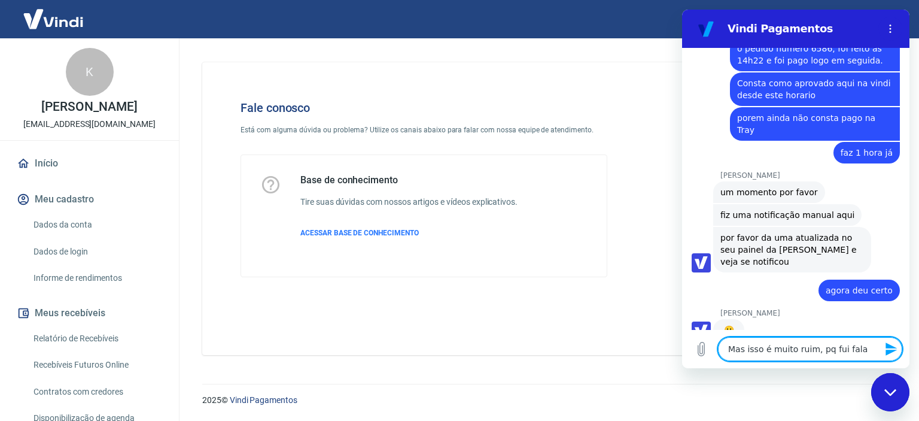
drag, startPoint x: 857, startPoint y: 349, endPoint x: 812, endPoint y: 347, distance: 44.3
click at [812, 347] on textarea "Mas isso é muito ruim, pq fui fala" at bounding box center [810, 349] width 184 height 24
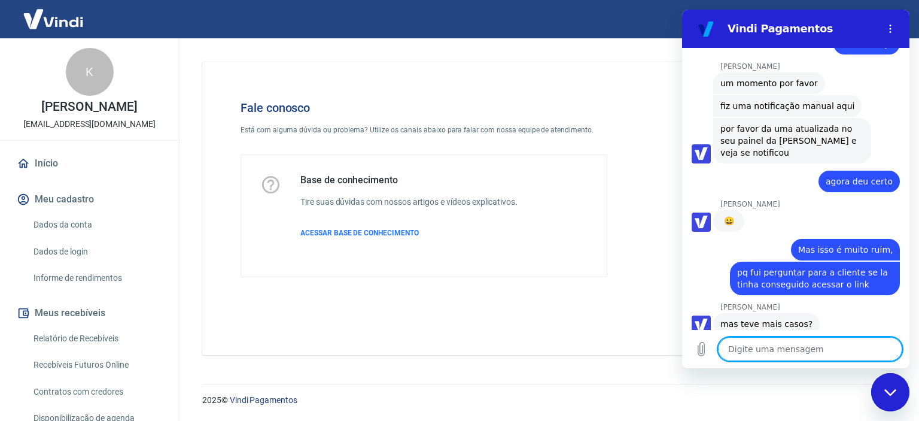
scroll to position [1295, 0]
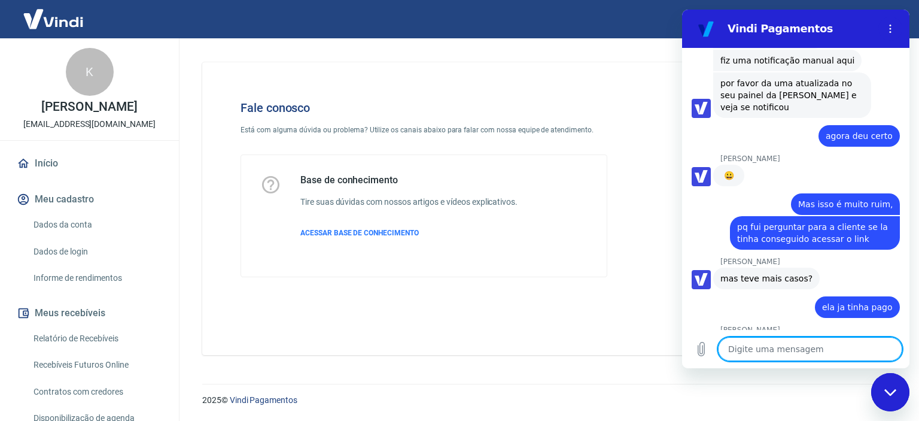
click at [766, 349] on textarea at bounding box center [810, 349] width 184 height 24
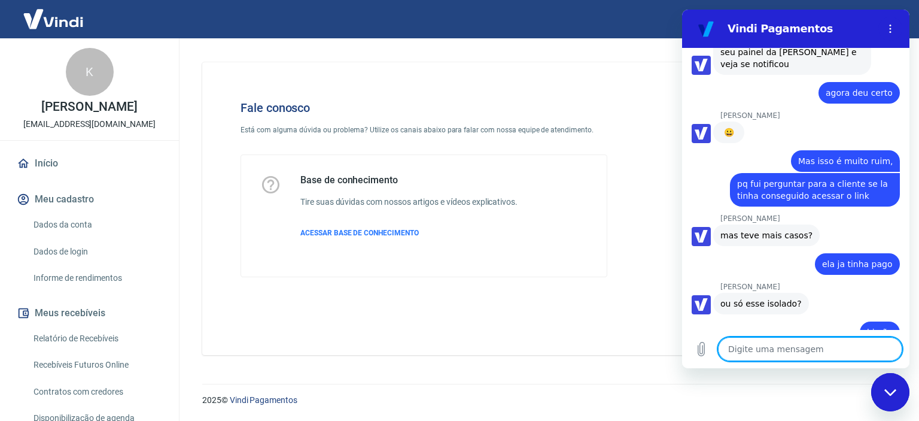
scroll to position [1341, 0]
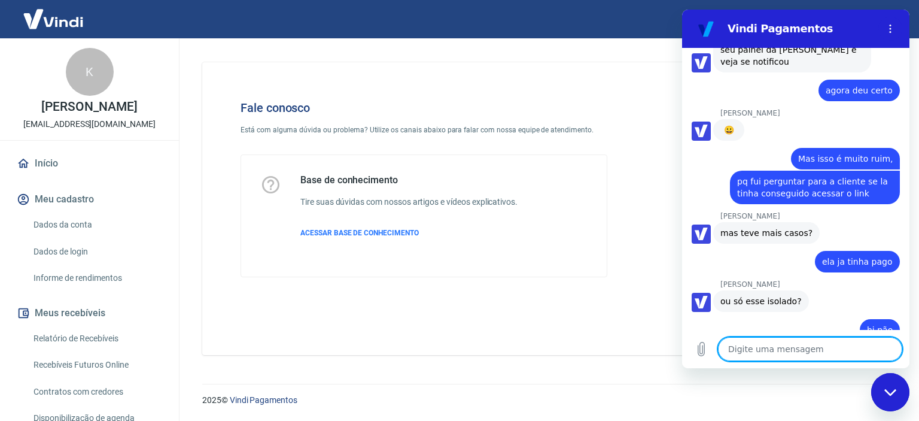
click at [764, 346] on textarea at bounding box center [810, 349] width 184 height 24
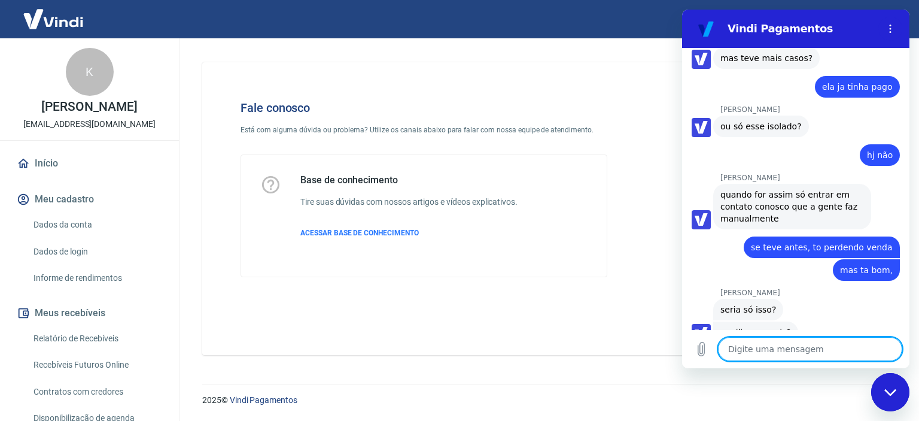
scroll to position [1518, 0]
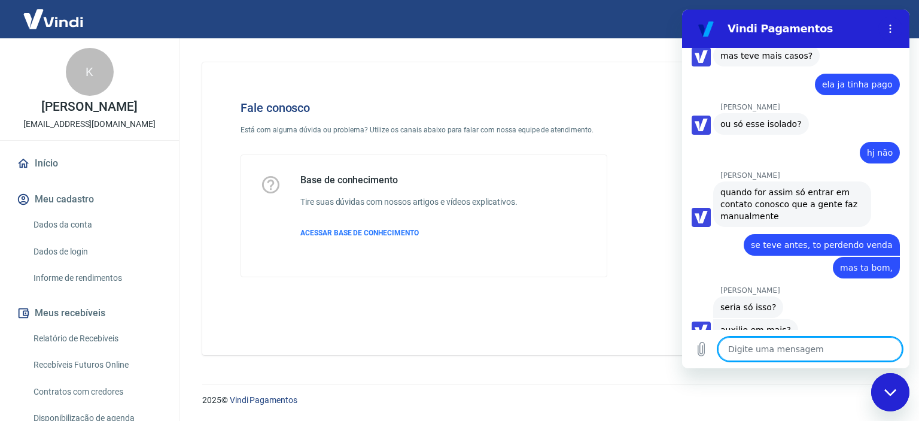
click at [761, 348] on textarea at bounding box center [810, 349] width 184 height 24
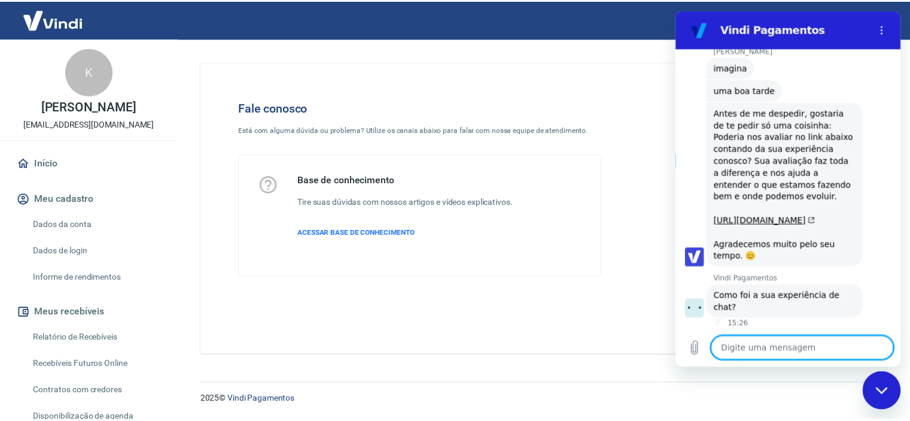
scroll to position [1876, 0]
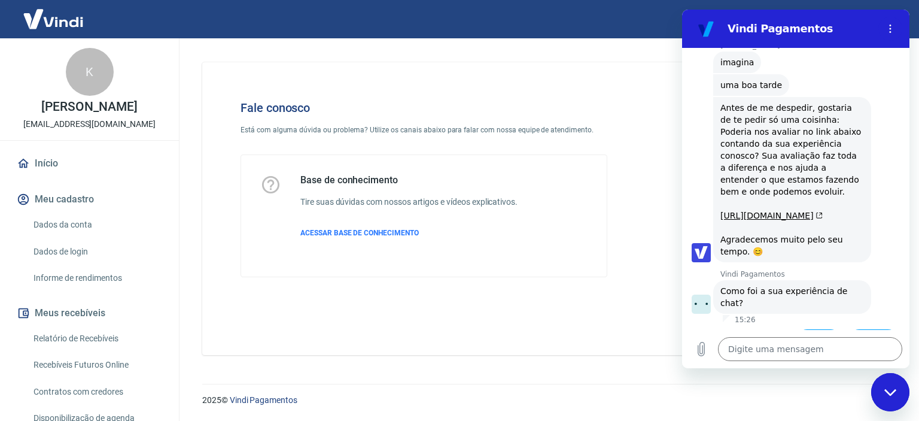
click at [59, 21] on img at bounding box center [53, 19] width 78 height 36
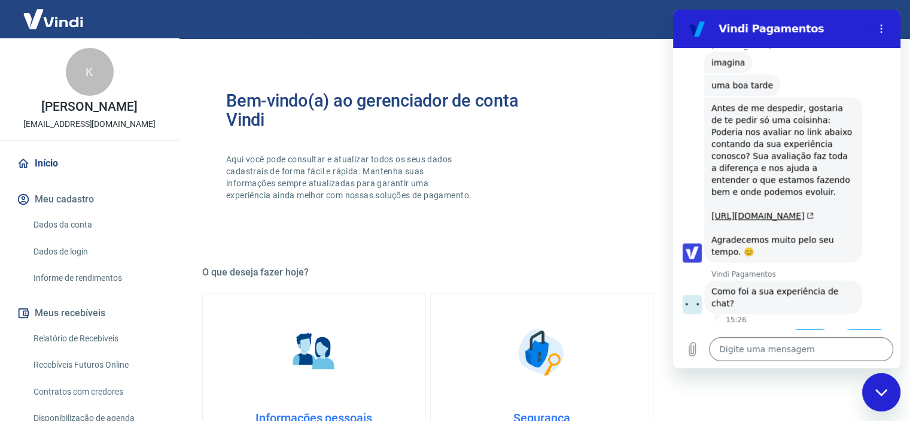
click at [805, 329] on button "Boa 👍" at bounding box center [809, 346] width 47 height 35
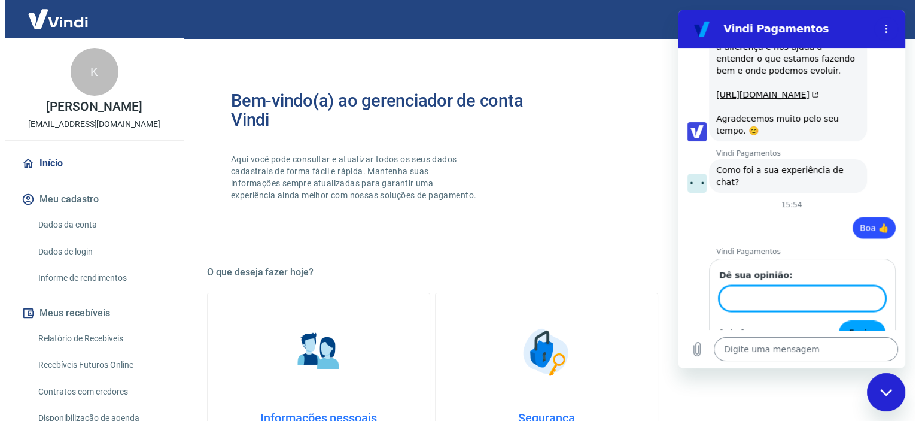
scroll to position [1996, 0]
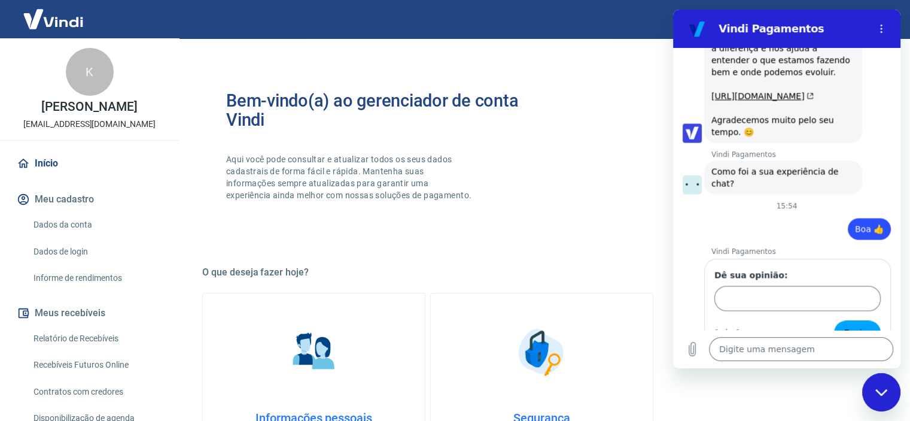
click at [884, 389] on icon "Fechar janela de mensagens" at bounding box center [881, 391] width 12 height 7
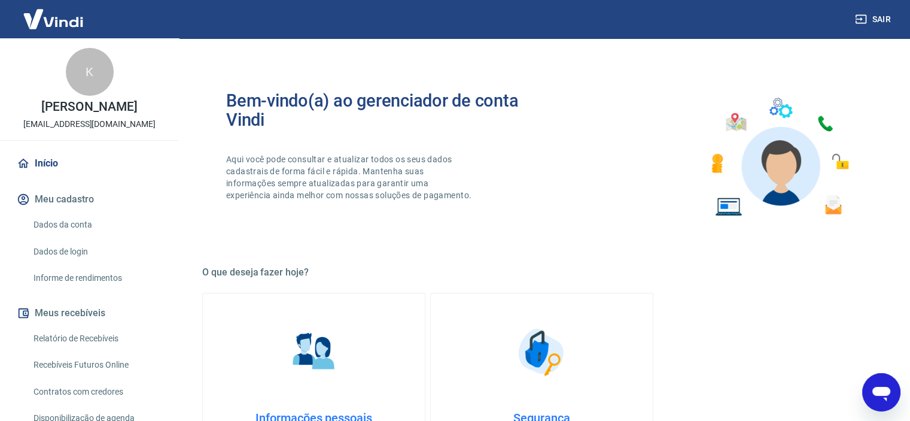
click at [30, 140] on div "K [PERSON_NAME] [EMAIL_ADDRESS][DOMAIN_NAME]" at bounding box center [89, 89] width 179 height 102
click at [65, 17] on img at bounding box center [53, 19] width 78 height 36
